Goal: Communication & Community: Ask a question

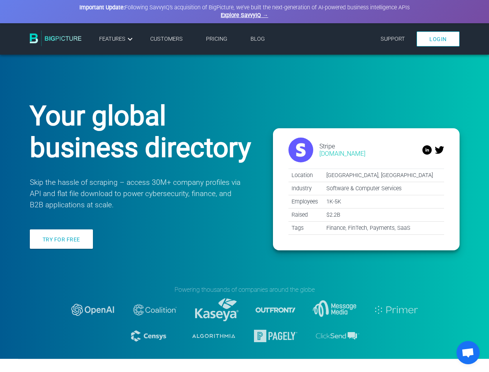
click at [468, 353] on span "Open chat" at bounding box center [468, 353] width 13 height 11
